Goal: Information Seeking & Learning: Learn about a topic

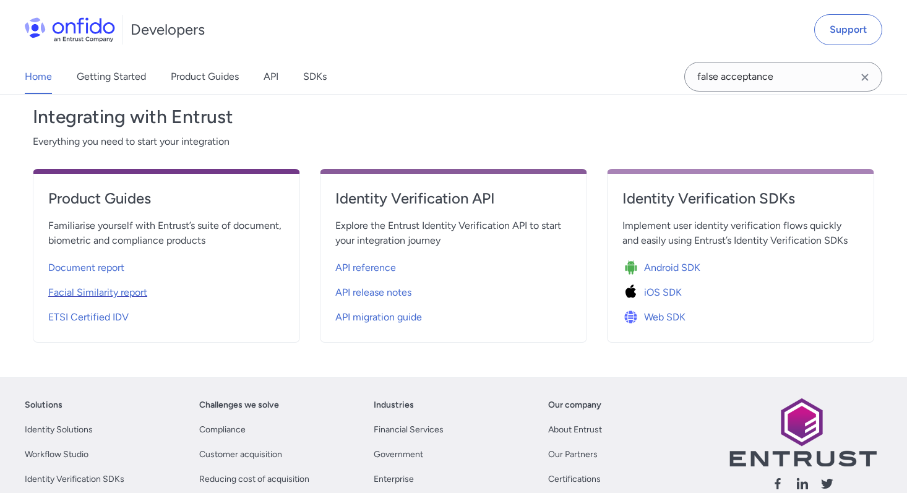
click at [90, 289] on span "Facial Similarity report" at bounding box center [97, 292] width 99 height 15
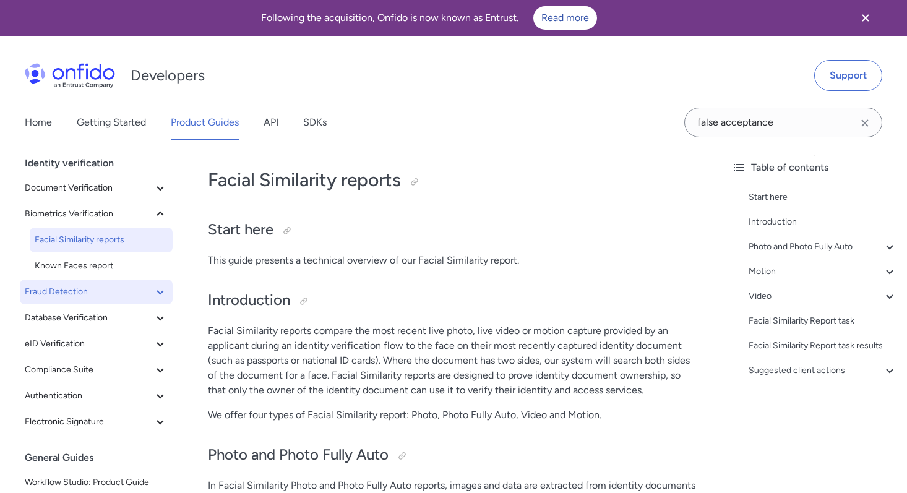
scroll to position [37, 0]
click at [108, 241] on span "Facial Similarity reports" at bounding box center [101, 238] width 133 height 15
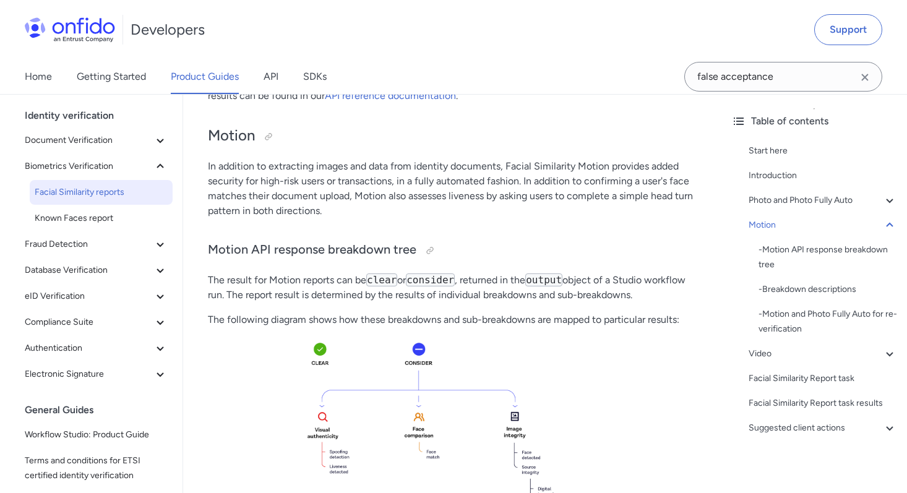
scroll to position [1511, 0]
click at [271, 131] on div at bounding box center [269, 137] width 20 height 20
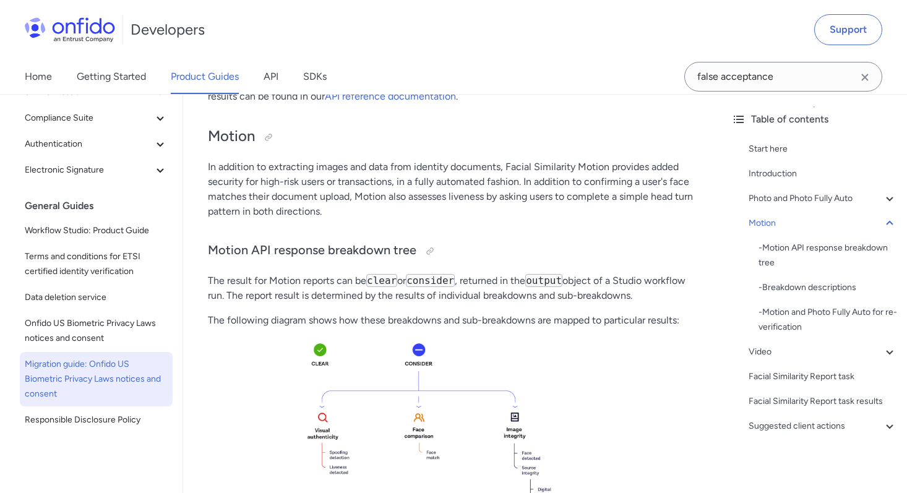
scroll to position [0, 0]
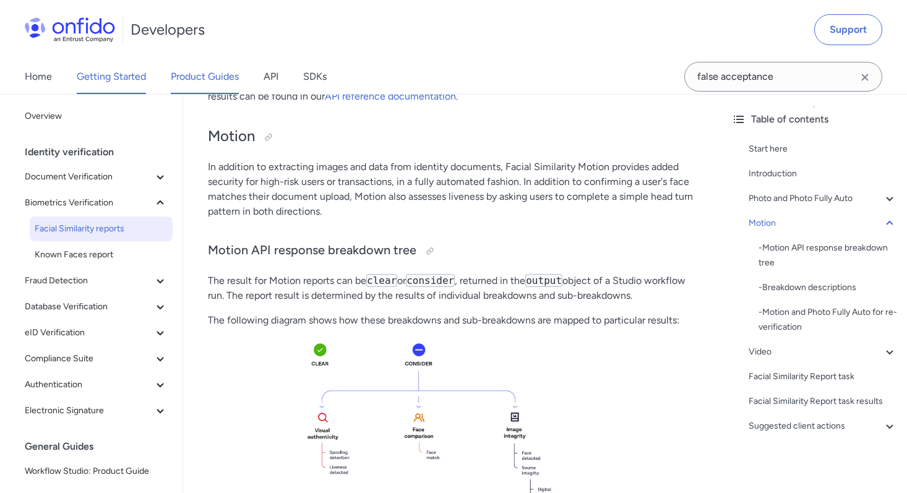
click at [110, 72] on link "Getting Started" at bounding box center [111, 76] width 69 height 35
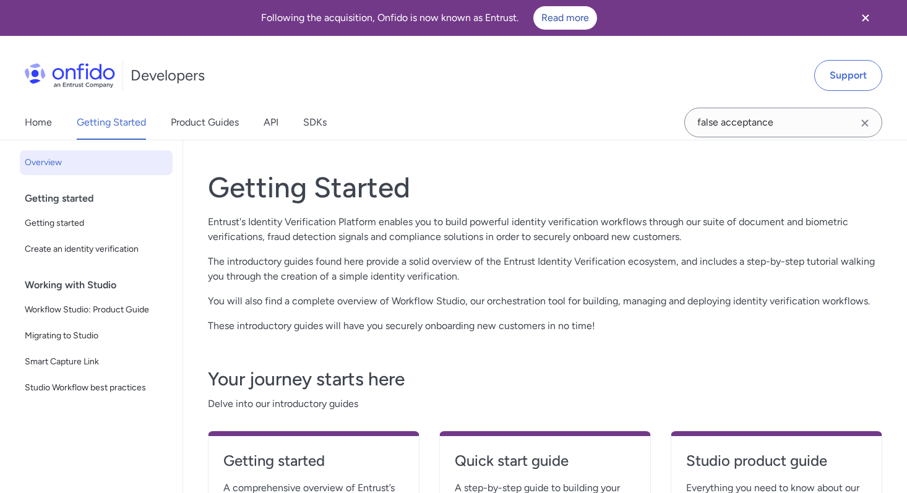
scroll to position [2, 0]
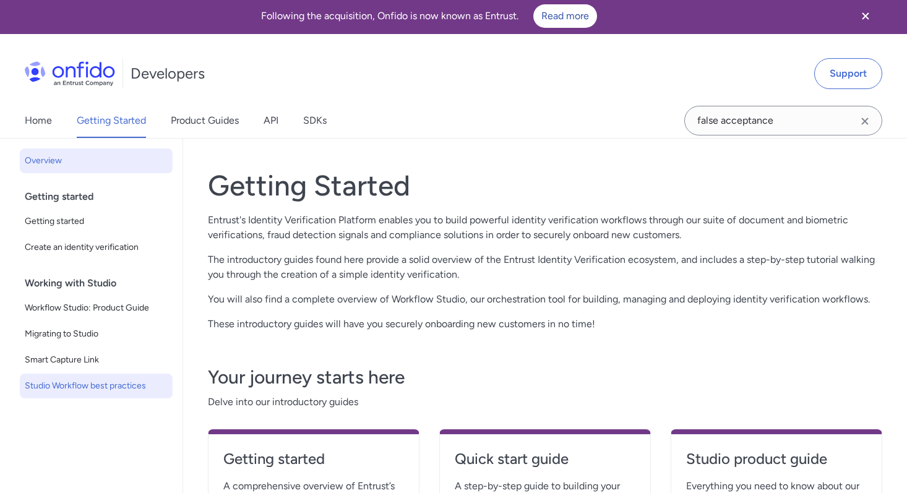
click at [89, 386] on span "Studio Workflow best practices" at bounding box center [96, 386] width 143 height 15
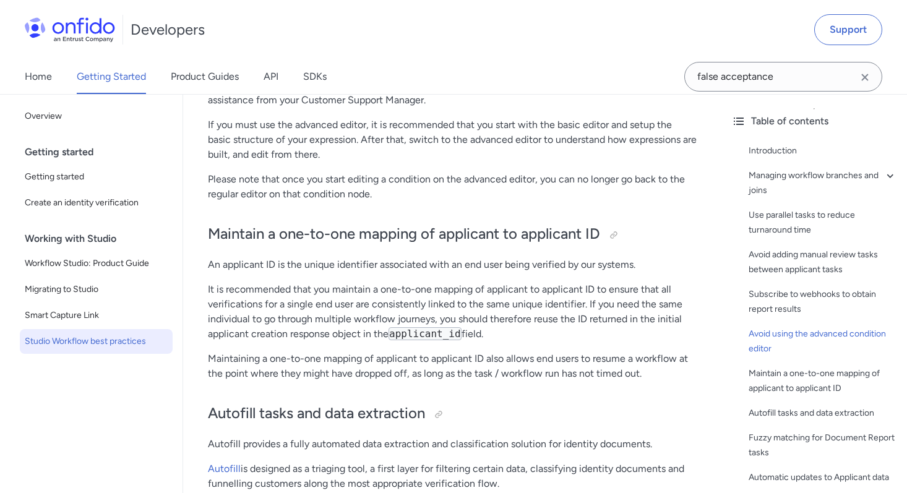
scroll to position [2633, 0]
click at [616, 231] on div at bounding box center [614, 234] width 10 height 10
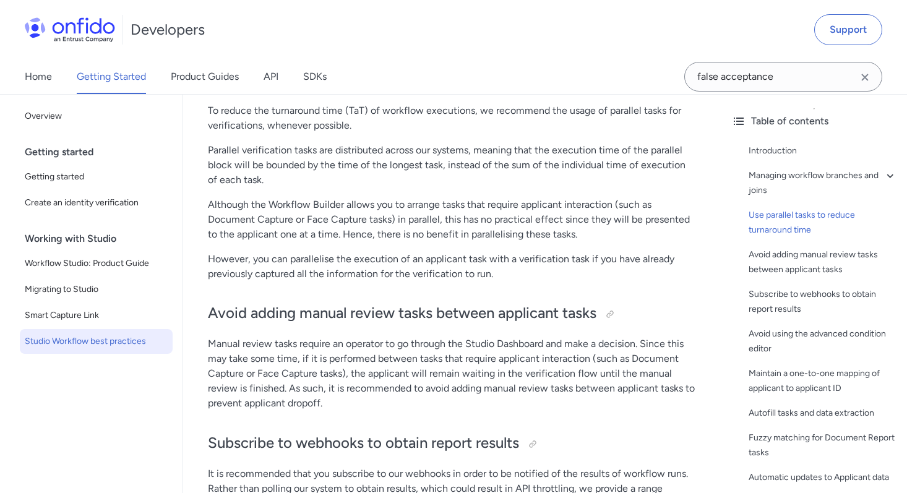
scroll to position [2086, 0]
